Goal: Information Seeking & Learning: Find specific page/section

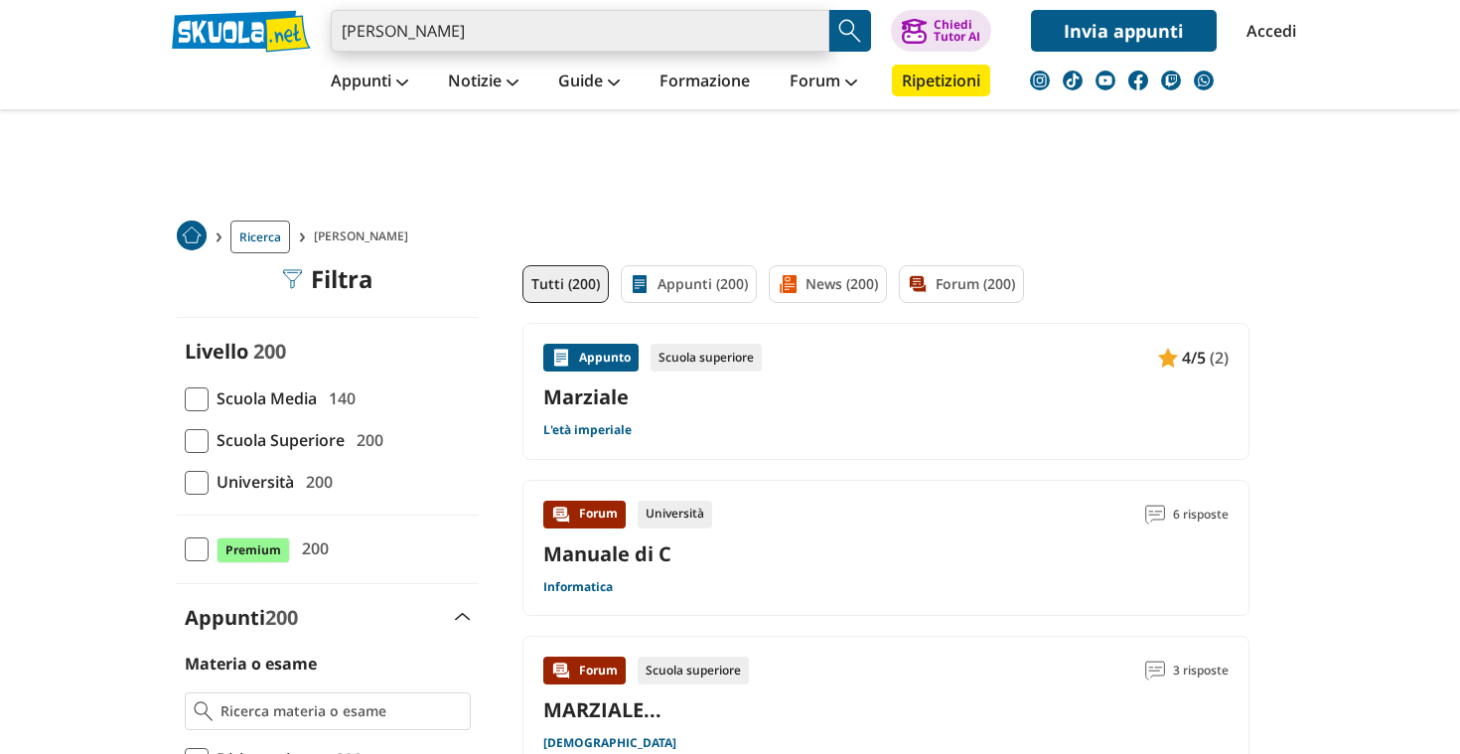
click at [501, 31] on input "[PERSON_NAME]" at bounding box center [580, 31] width 499 height 42
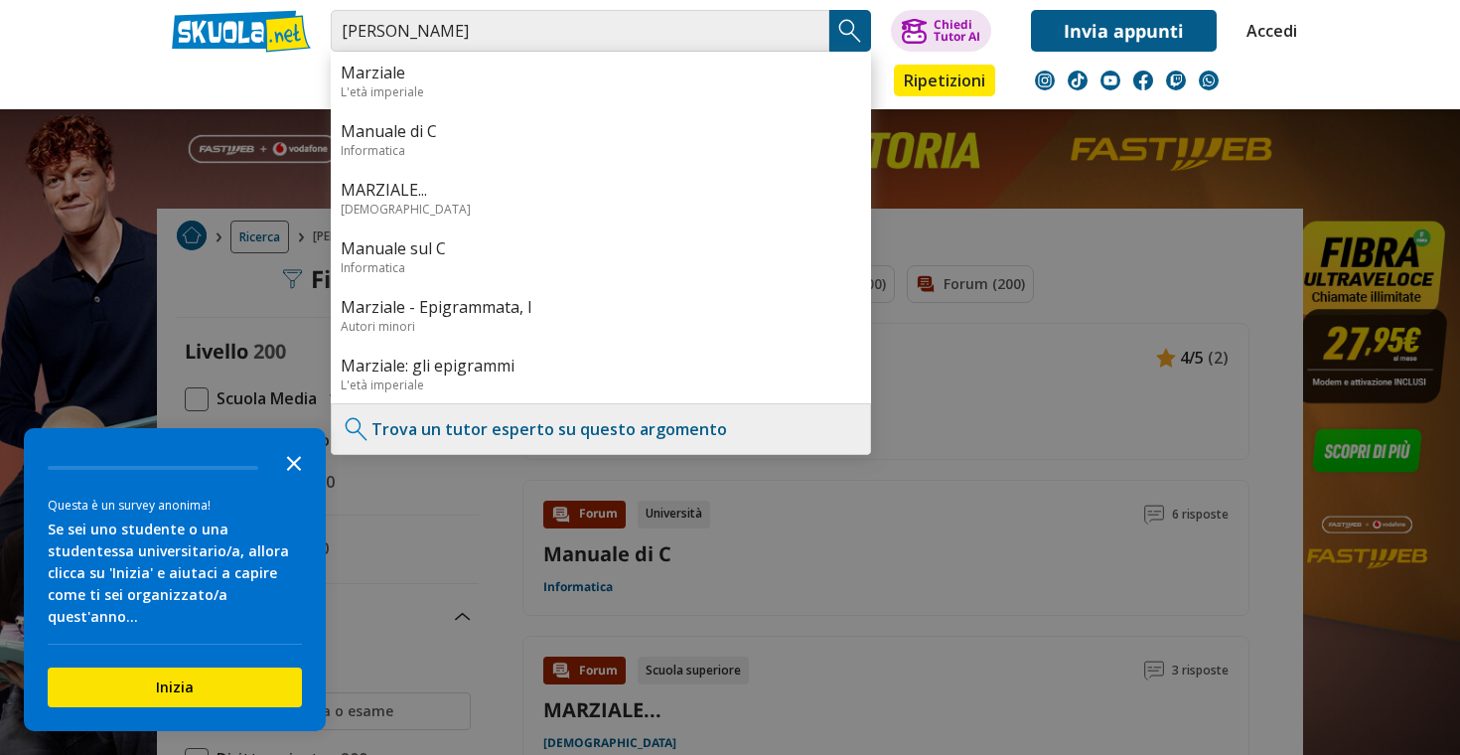
click at [280, 482] on icon "Close the survey" at bounding box center [294, 462] width 40 height 40
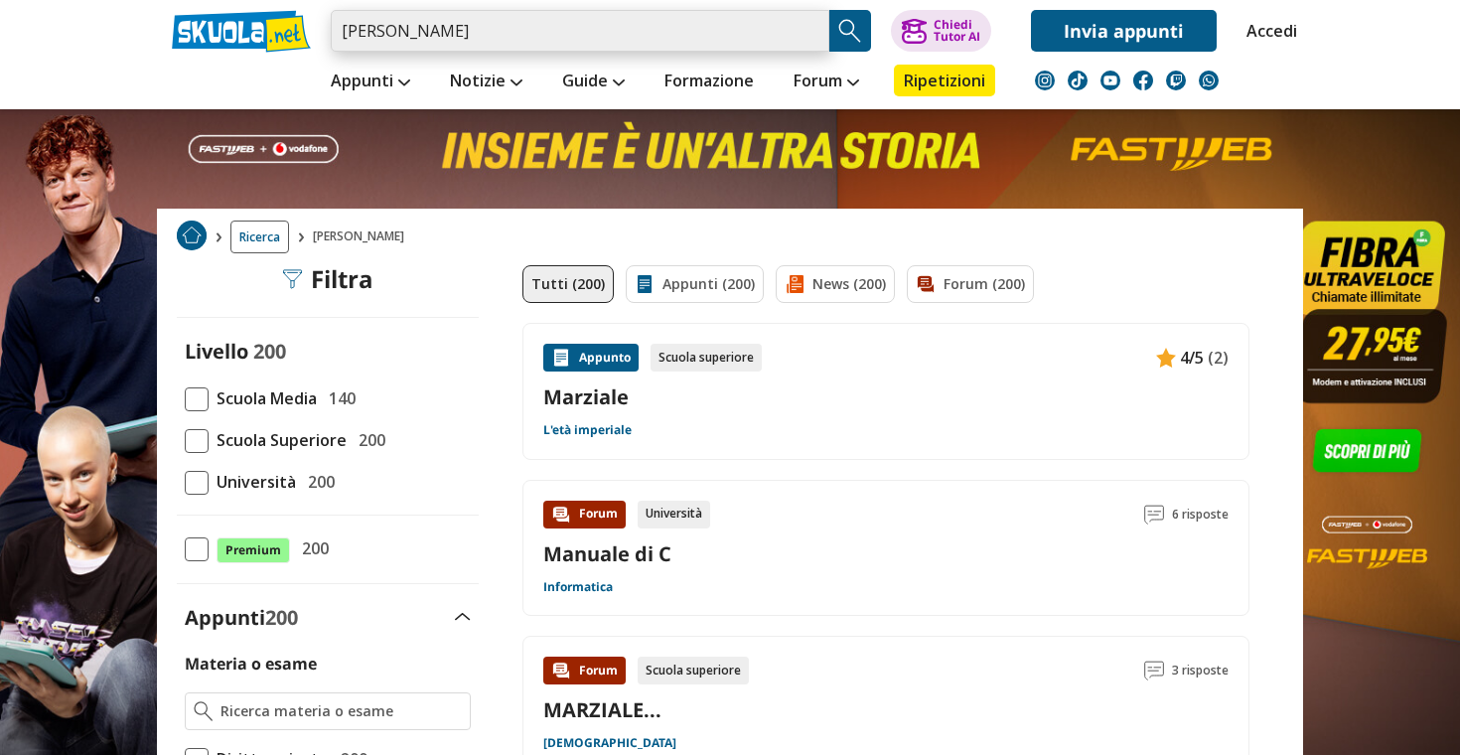
click at [463, 49] on input "[PERSON_NAME]" at bounding box center [580, 31] width 499 height 42
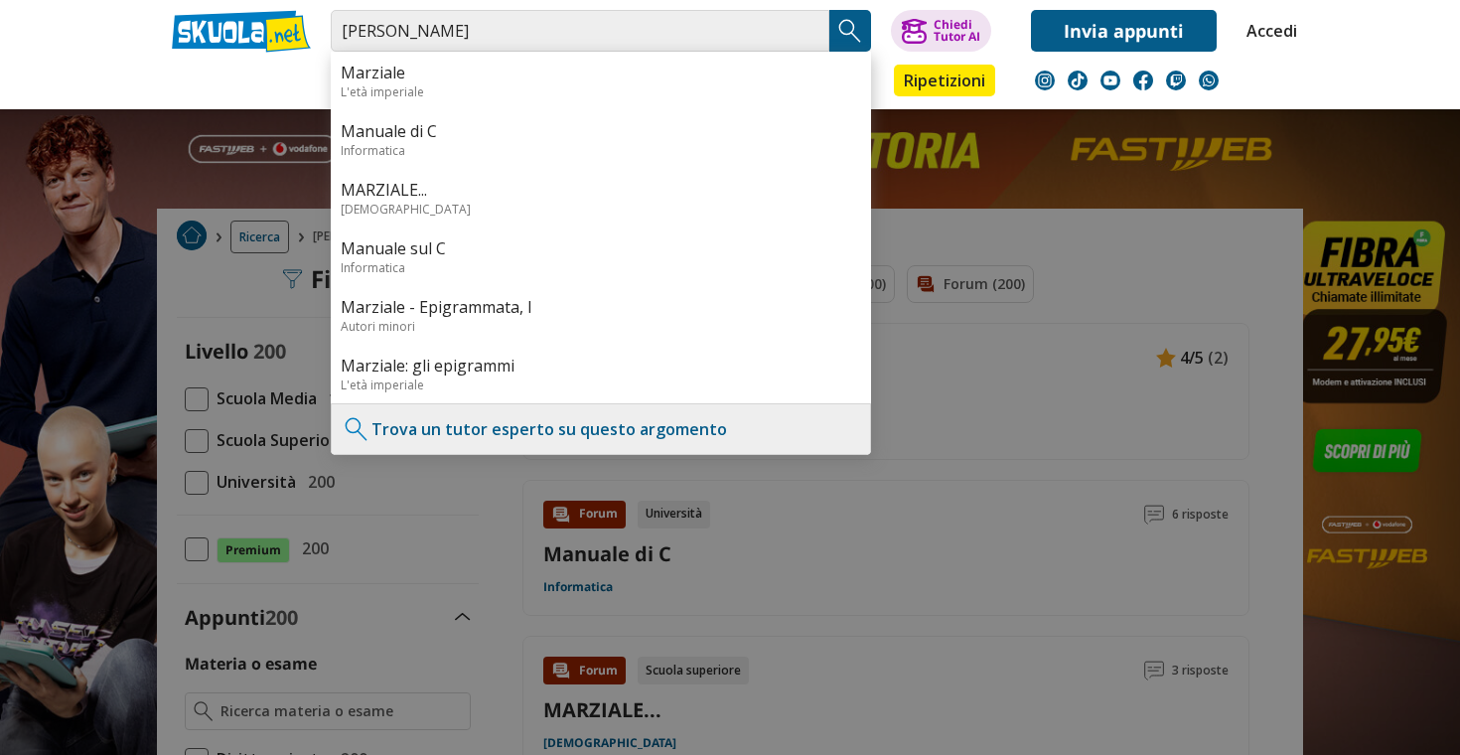
click at [839, 30] on img "Search Button" at bounding box center [850, 31] width 30 height 30
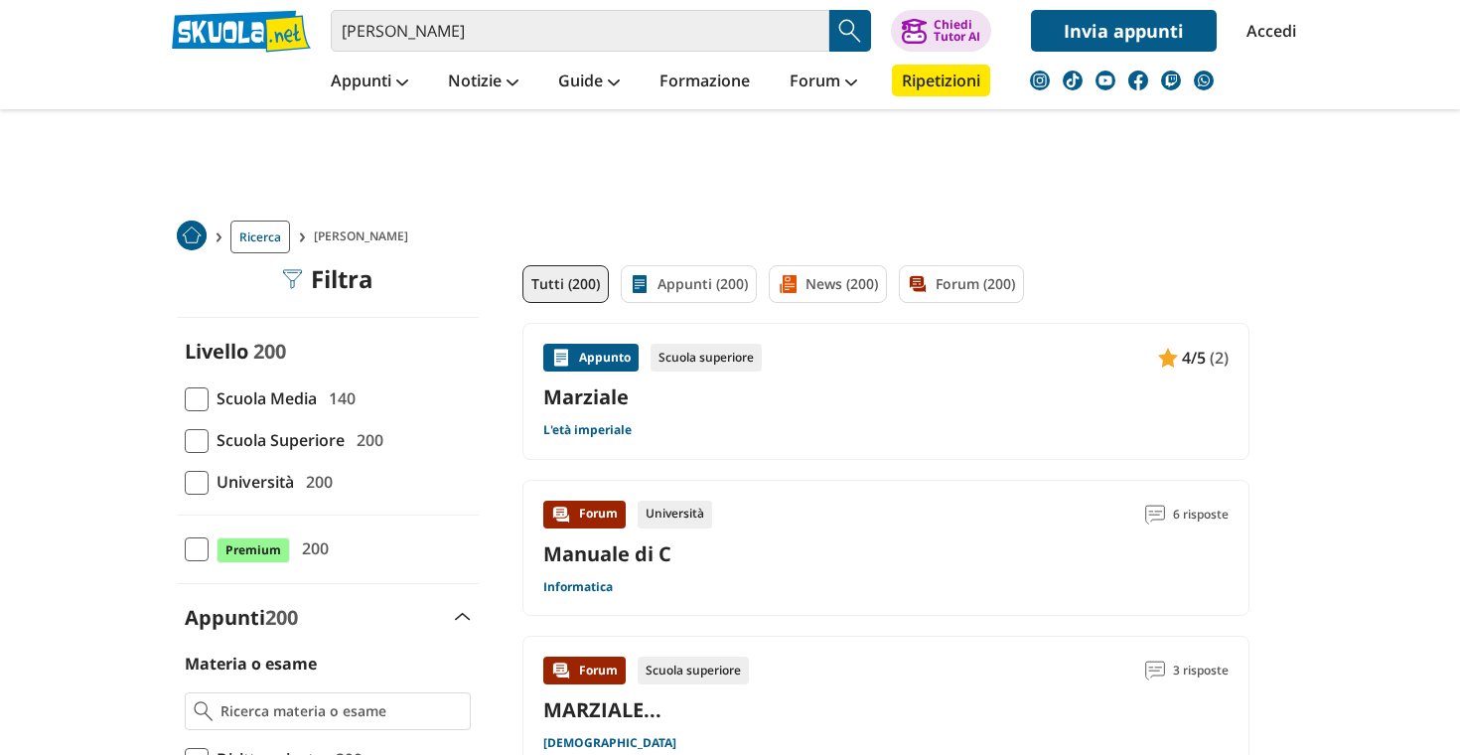
click at [276, 480] on span "Università" at bounding box center [251, 482] width 85 height 26
click at [185, 482] on input "Università 200" at bounding box center [185, 482] width 0 height 0
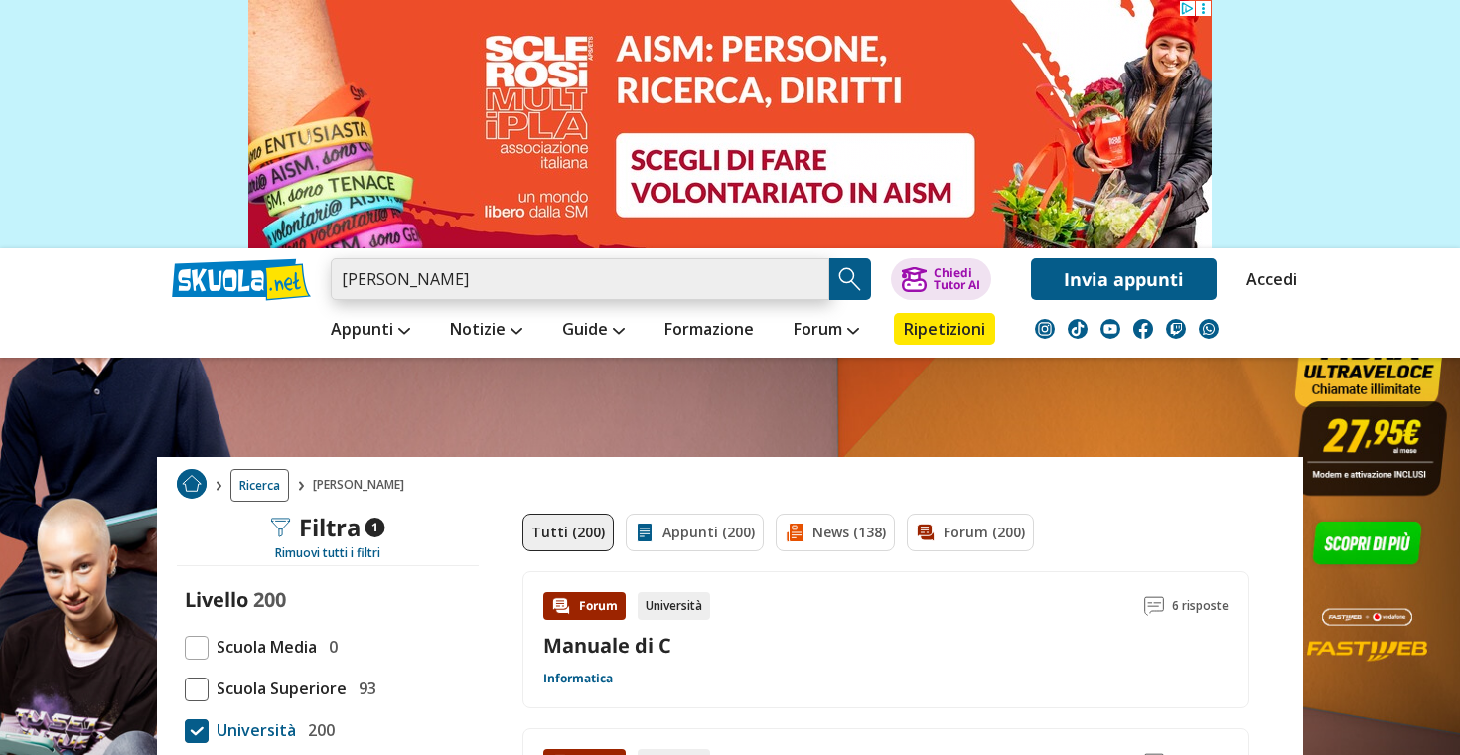
click at [410, 285] on input "[PERSON_NAME]" at bounding box center [580, 279] width 499 height 42
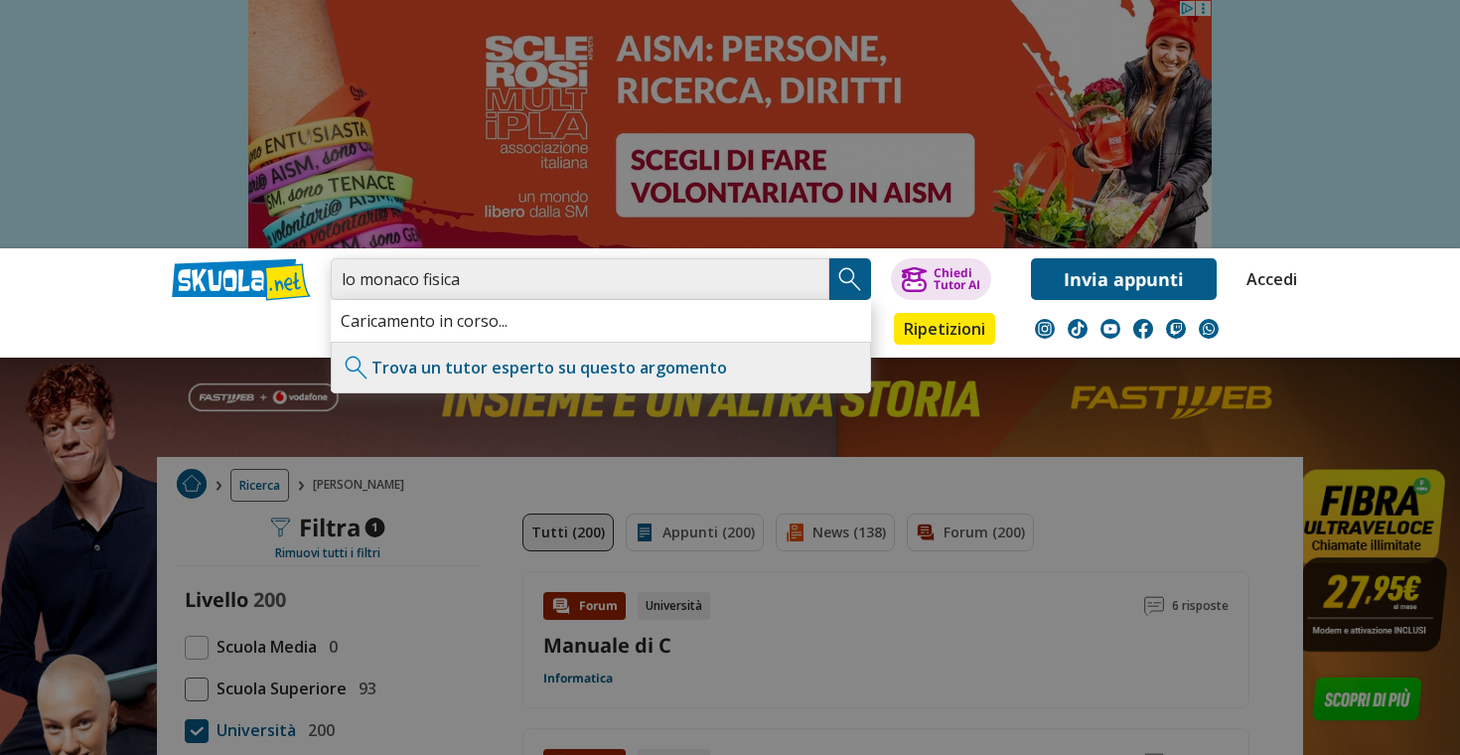
type input "lo monaco fisica"
